Goal: Find specific page/section: Find specific page/section

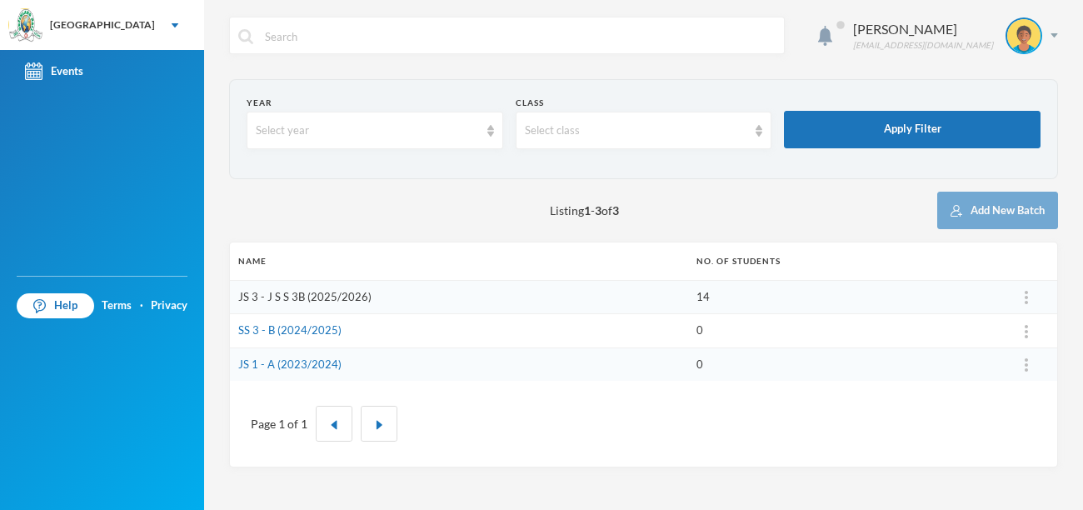
click at [303, 298] on link "JS 3 - J S S 3B (2025/2026)" at bounding box center [304, 296] width 133 height 13
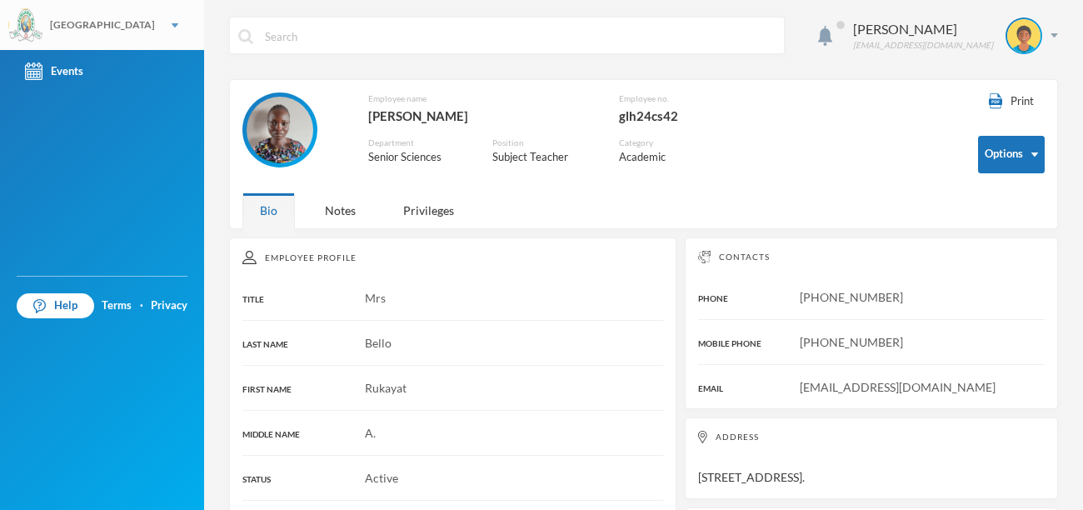
click at [172, 26] on img at bounding box center [175, 25] width 7 height 4
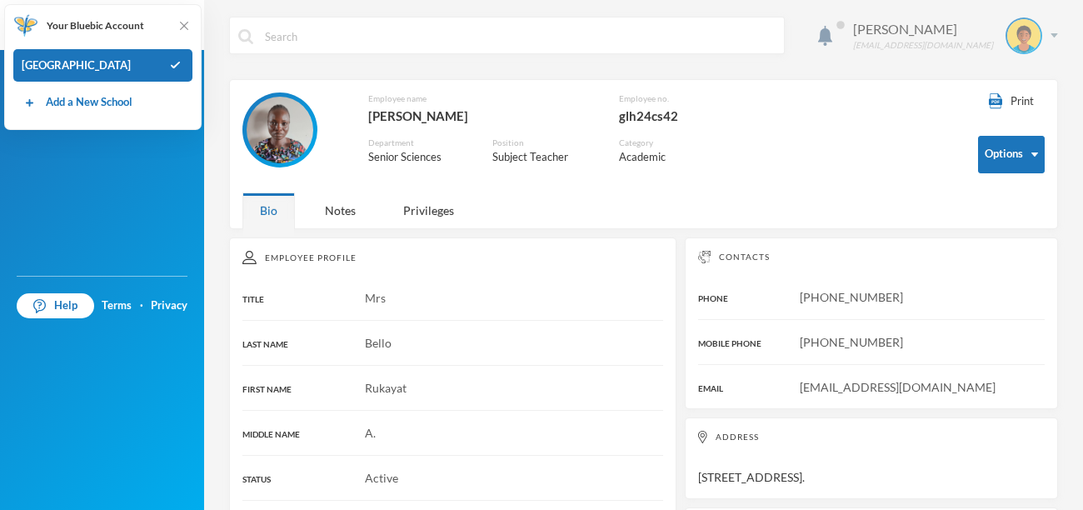
click at [950, 32] on div "[PERSON_NAME]" at bounding box center [923, 29] width 140 height 20
click at [830, 98] on div "Employee name [PERSON_NAME] Employee no. glh24cs42 Department Senior Sciences P…" at bounding box center [597, 138] width 711 height 92
click at [344, 217] on div "Notes" at bounding box center [340, 210] width 66 height 36
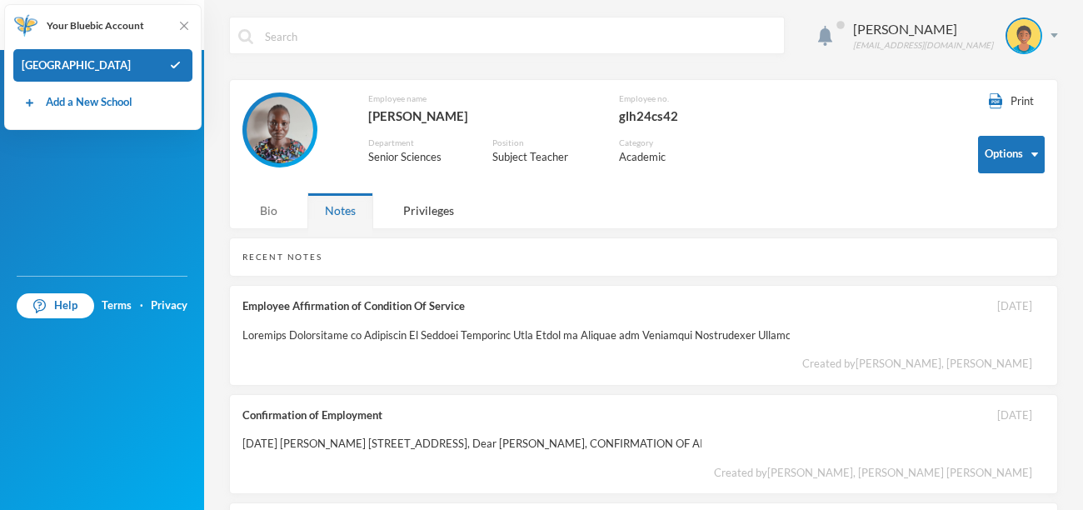
click at [279, 212] on div "Bio" at bounding box center [268, 210] width 52 height 36
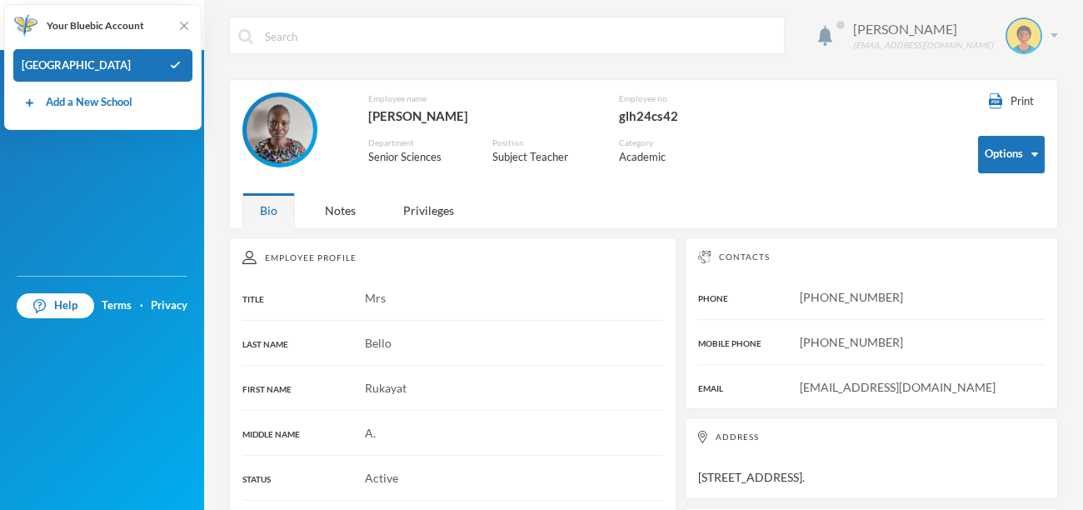
click at [1052, 36] on img at bounding box center [1053, 35] width 7 height 4
click at [1022, 88] on div "My Profile" at bounding box center [1012, 81] width 75 height 17
click at [1020, 38] on img at bounding box center [1023, 35] width 33 height 33
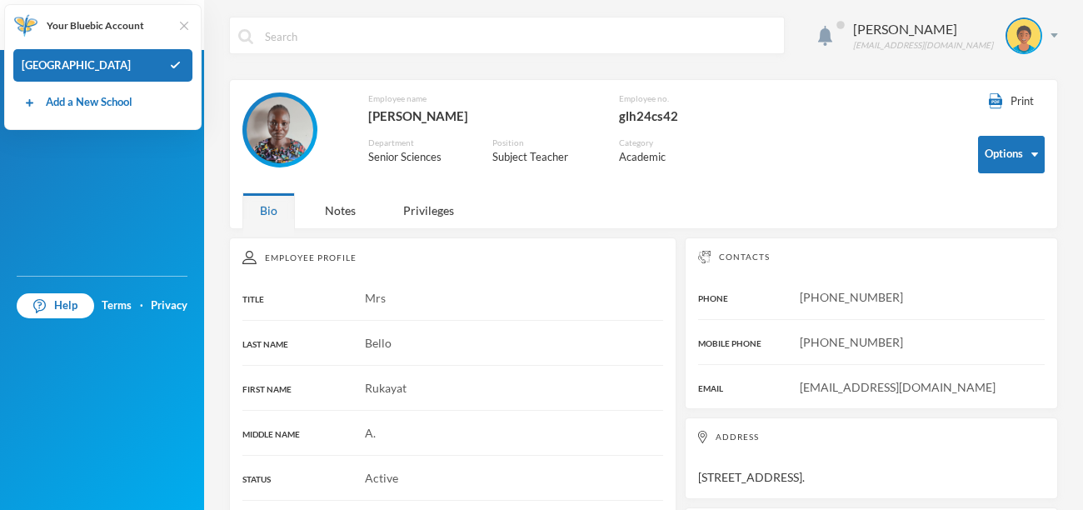
click at [184, 24] on img at bounding box center [184, 25] width 17 height 17
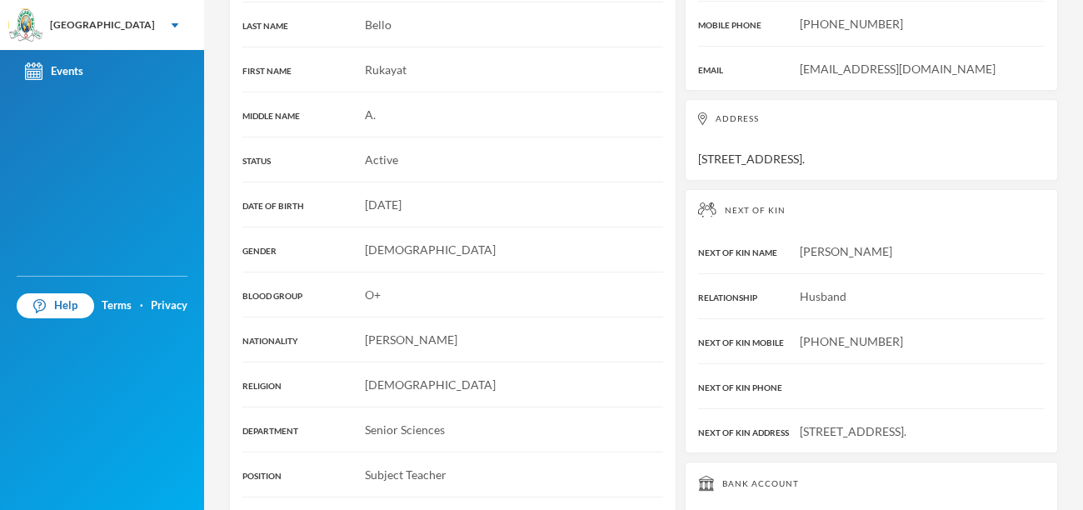
scroll to position [232, 0]
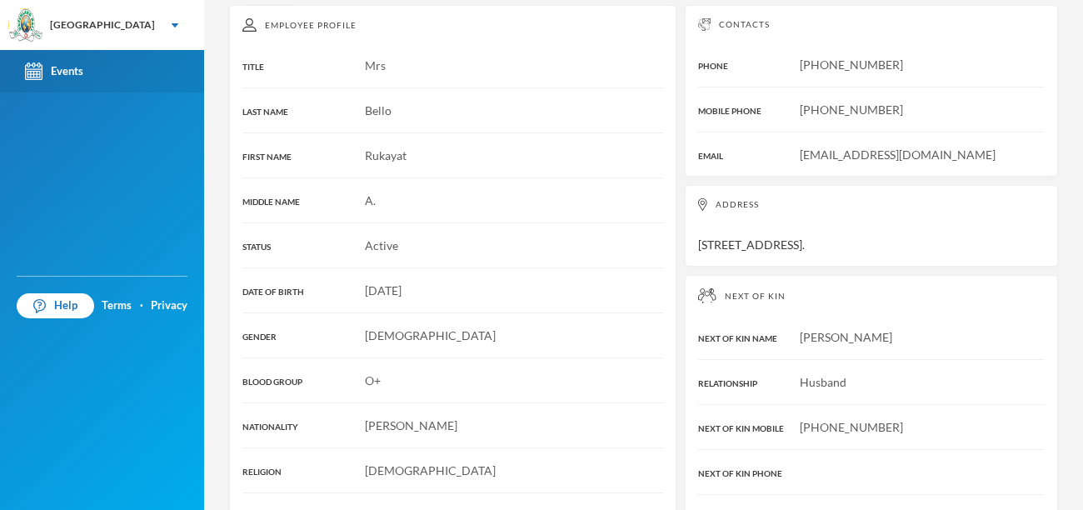
click at [57, 74] on div "Events" at bounding box center [54, 70] width 58 height 17
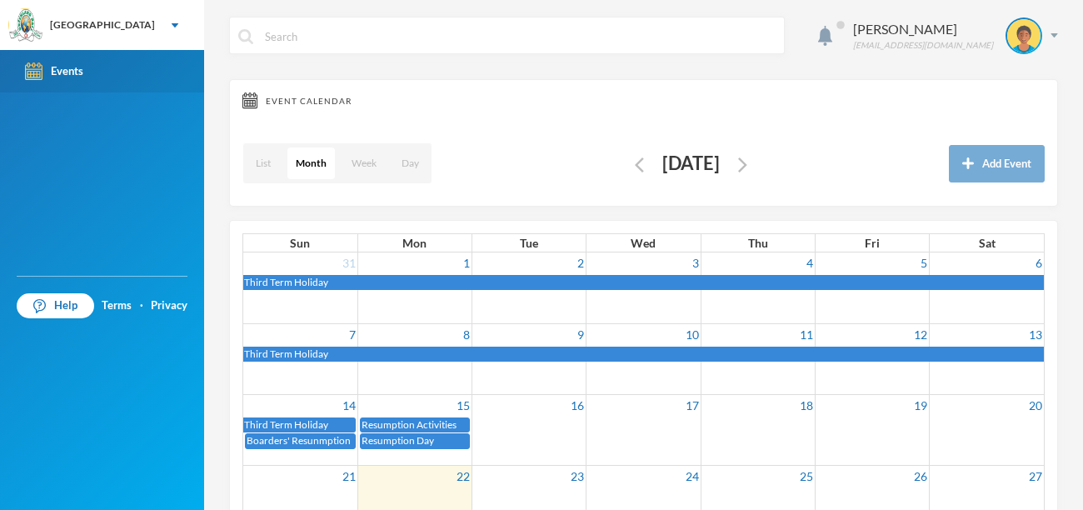
click at [57, 74] on div "Events" at bounding box center [54, 70] width 58 height 17
click at [102, 20] on div "[GEOGRAPHIC_DATA]" at bounding box center [102, 24] width 105 height 15
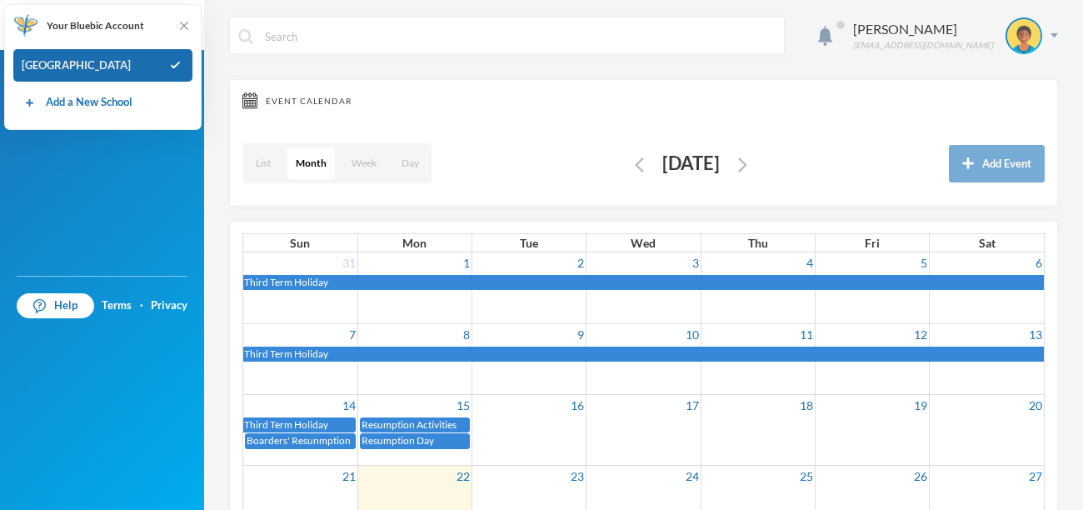
click at [101, 66] on div "[GEOGRAPHIC_DATA]" at bounding box center [102, 65] width 179 height 33
click at [1030, 38] on img at bounding box center [1023, 35] width 33 height 33
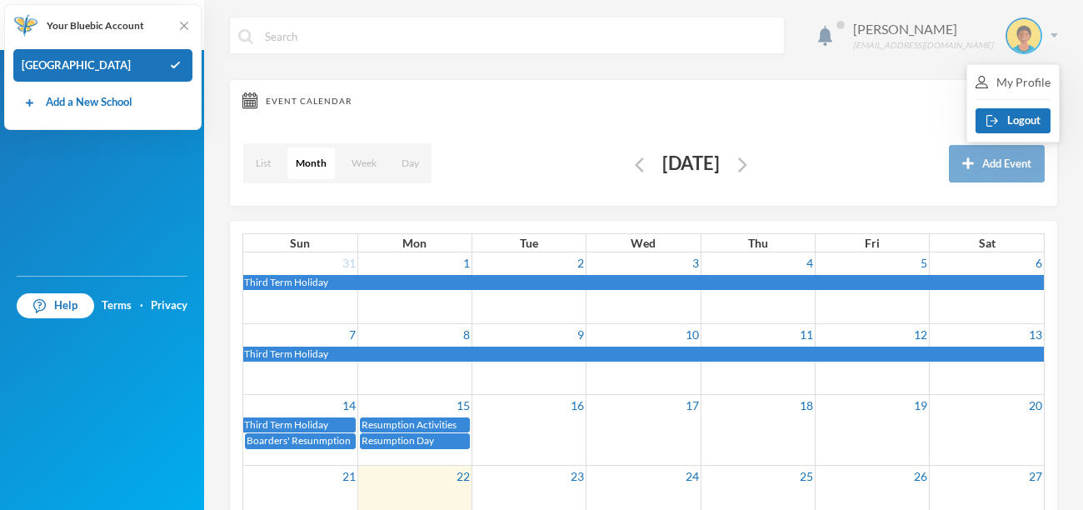
click at [1053, 35] on img at bounding box center [1053, 35] width 7 height 4
click at [1017, 130] on button "Logout" at bounding box center [1012, 120] width 75 height 25
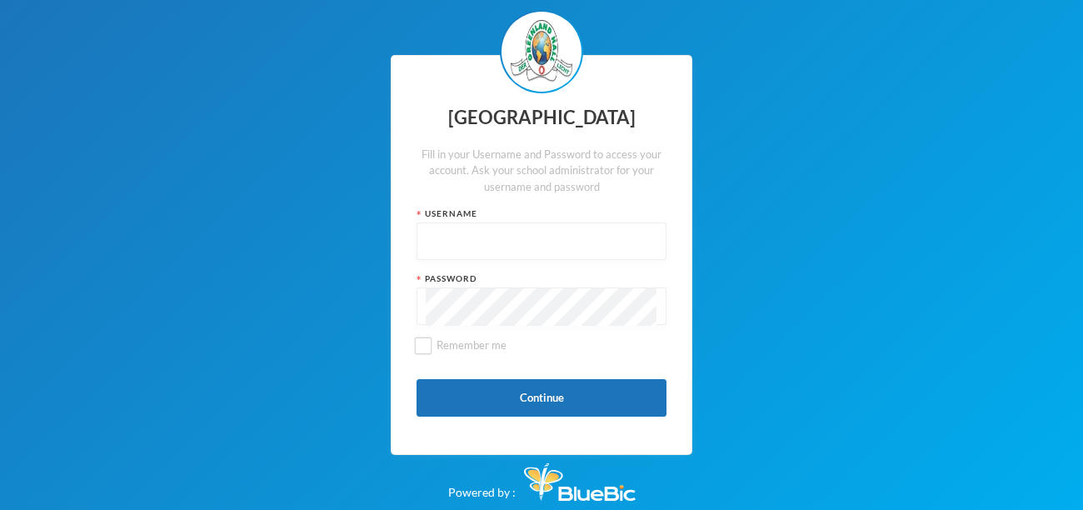
type input "glh24cs42"
click at [427, 348] on input "Remember me" at bounding box center [423, 345] width 17 height 17
checkbox input "true"
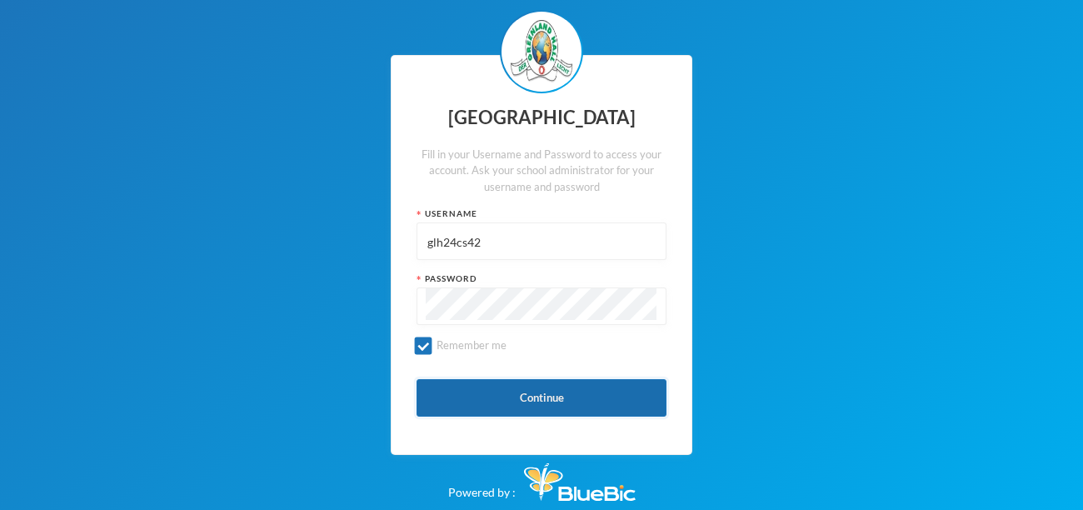
click at [514, 396] on button "Continue" at bounding box center [541, 397] width 250 height 37
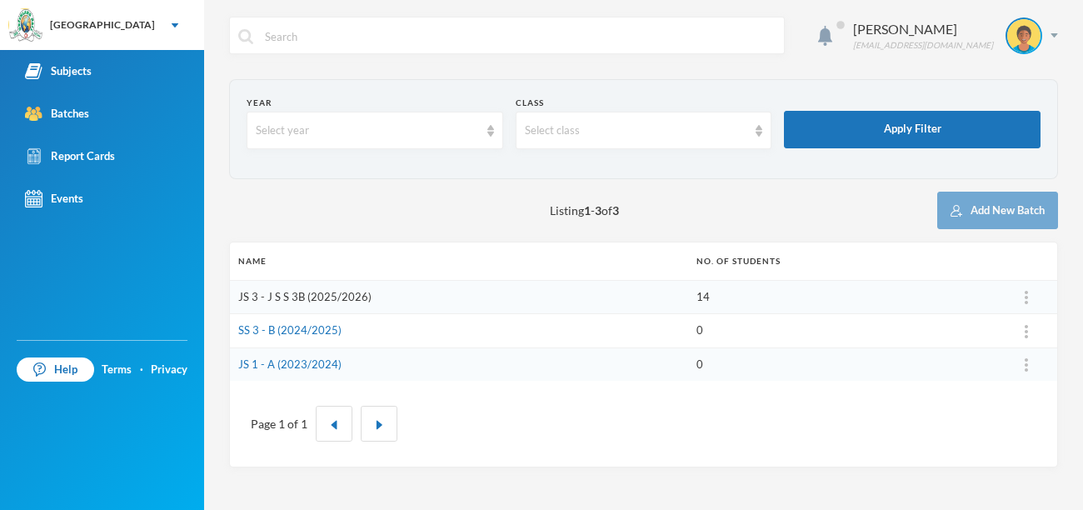
click at [287, 297] on link "JS 3 - J S S 3B (2025/2026)" at bounding box center [304, 296] width 133 height 13
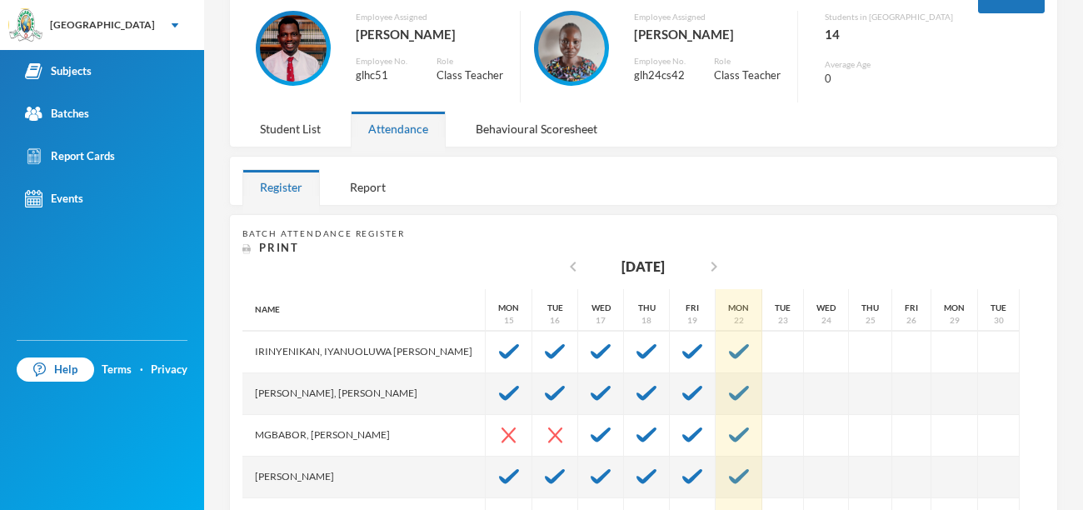
scroll to position [117, 0]
